Goal: Transaction & Acquisition: Purchase product/service

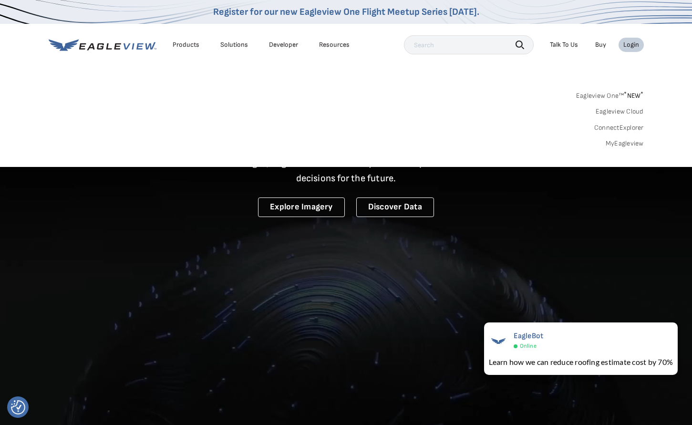
click at [638, 143] on link "MyEagleview" at bounding box center [625, 143] width 38 height 9
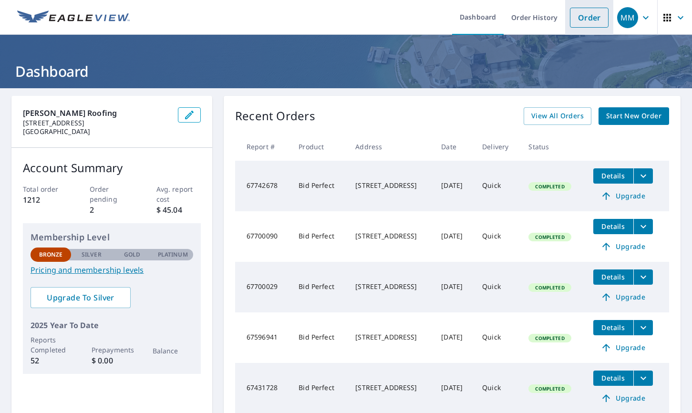
click at [590, 22] on link "Order" at bounding box center [589, 18] width 39 height 20
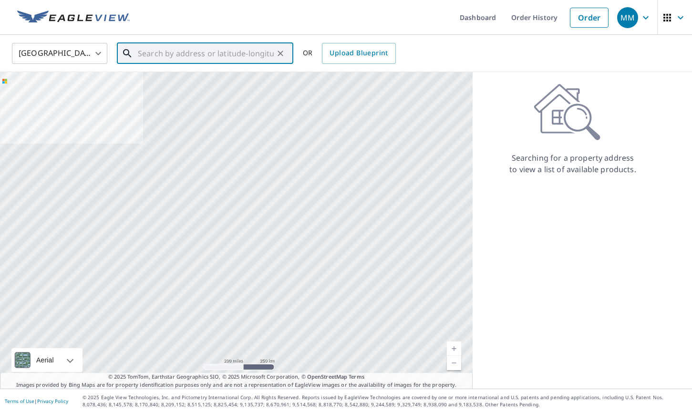
click at [186, 54] on input "text" at bounding box center [206, 53] width 136 height 27
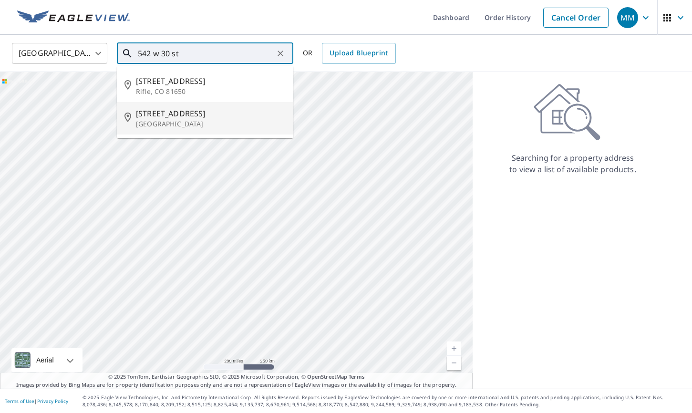
click at [163, 121] on p "[GEOGRAPHIC_DATA]" at bounding box center [211, 124] width 150 height 10
type input "[STREET_ADDRESS]"
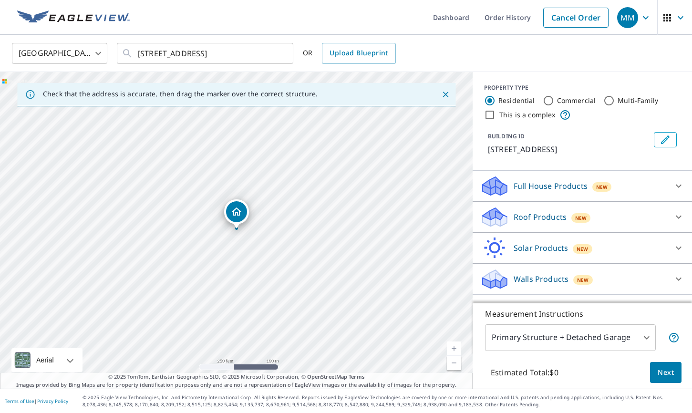
click at [494, 213] on icon at bounding box center [493, 214] width 21 height 12
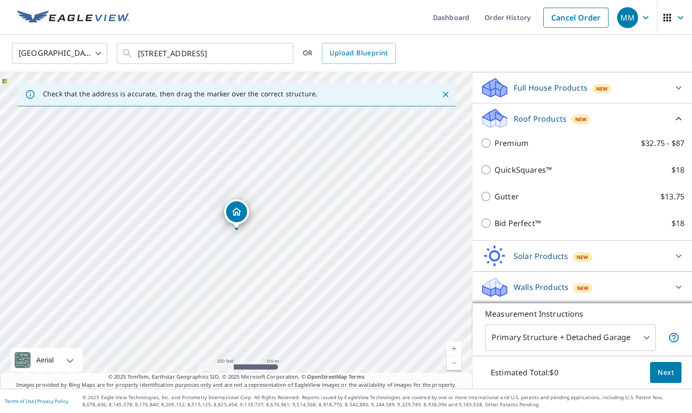
scroll to position [98, 0]
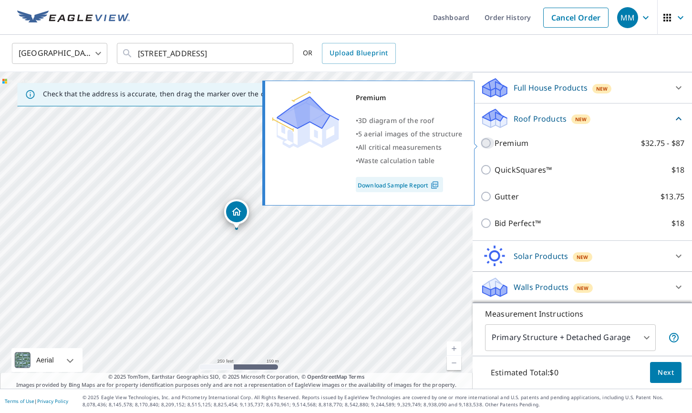
click at [487, 143] on input "Premium $32.75 - $87" at bounding box center [487, 142] width 14 height 11
checkbox input "true"
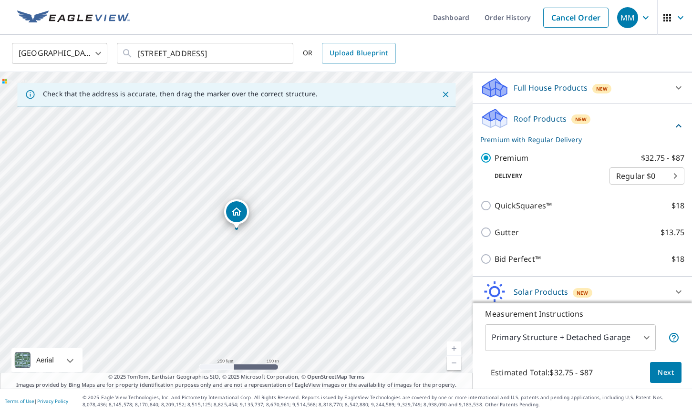
click at [672, 377] on span "Next" at bounding box center [666, 373] width 16 height 12
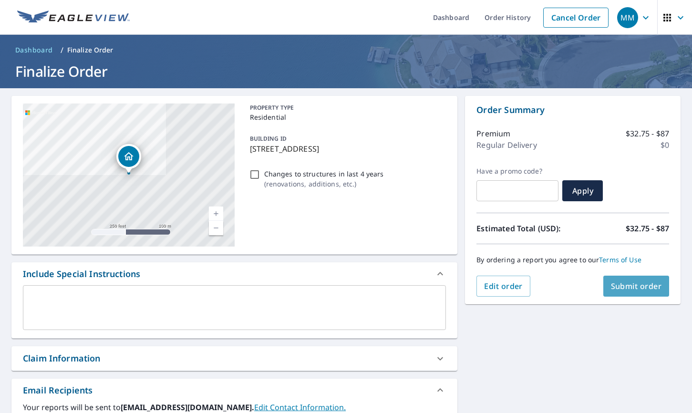
click at [646, 283] on span "Submit order" at bounding box center [636, 286] width 51 height 10
checkbox input "true"
